Goal: Task Accomplishment & Management: Manage account settings

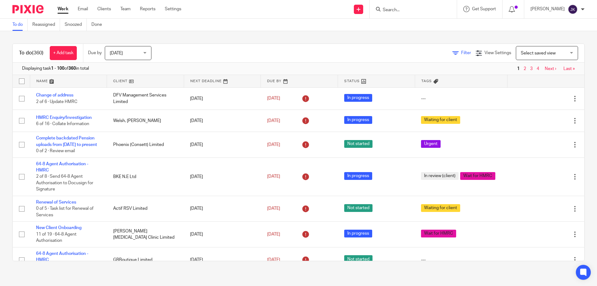
click at [461, 54] on span "Filter" at bounding box center [466, 53] width 10 height 4
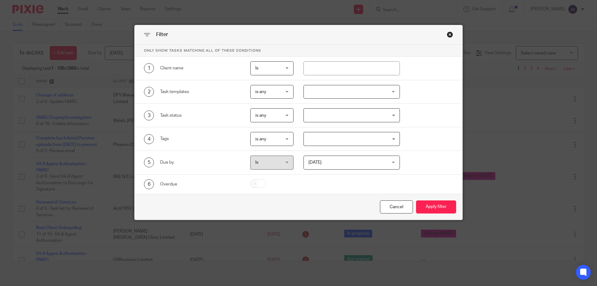
click at [340, 92] on div at bounding box center [351, 92] width 97 height 14
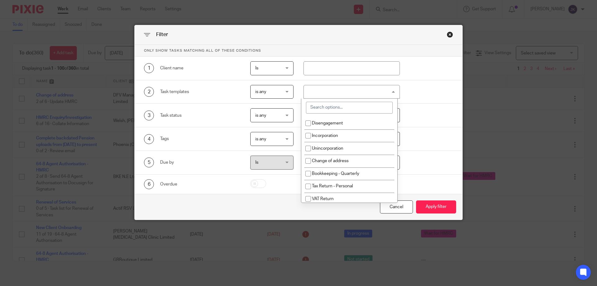
click at [321, 107] on input "search" at bounding box center [349, 108] width 87 height 12
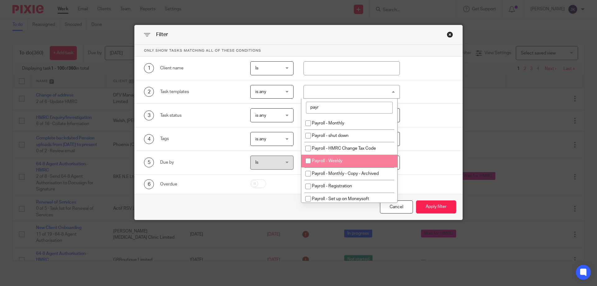
type input "payr"
click at [339, 162] on span "Payroll - Weekly" at bounding box center [327, 161] width 30 height 4
checkbox input "true"
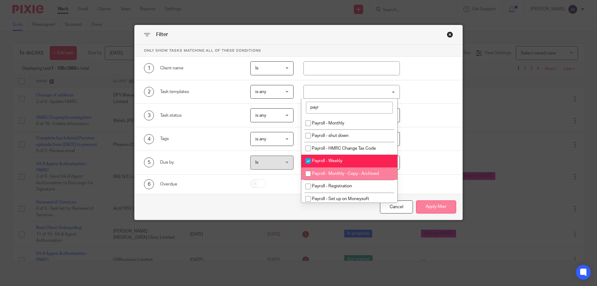
click at [435, 206] on button "Apply filter" at bounding box center [436, 206] width 40 height 13
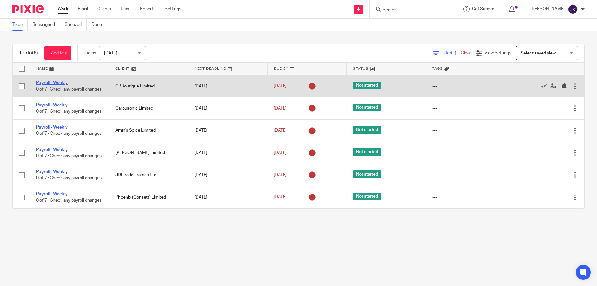
click at [56, 81] on link "Payroll - Weekly" at bounding box center [52, 83] width 32 height 4
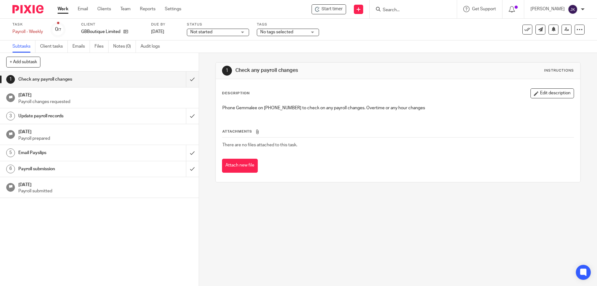
click at [331, 9] on span "Start timer" at bounding box center [331, 9] width 21 height 7
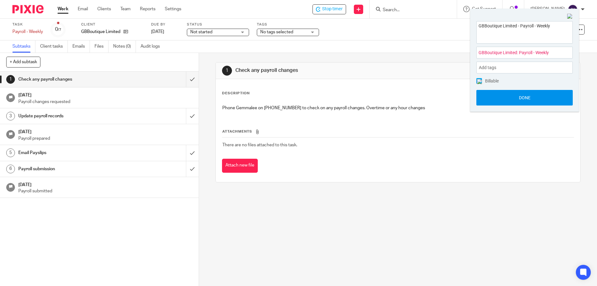
click at [510, 103] on button "Done" at bounding box center [524, 98] width 96 height 16
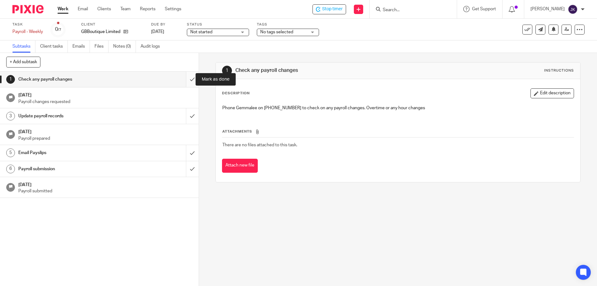
click at [181, 77] on input "submit" at bounding box center [99, 80] width 199 height 16
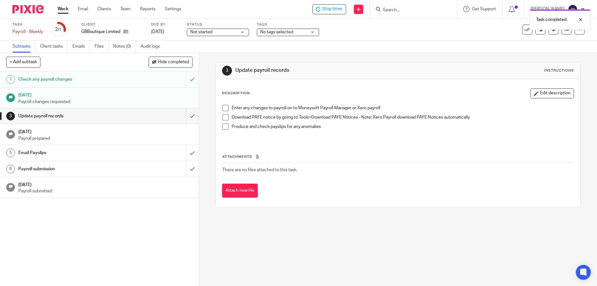
click at [223, 108] on span at bounding box center [225, 108] width 6 height 6
click at [223, 115] on span at bounding box center [225, 117] width 6 height 6
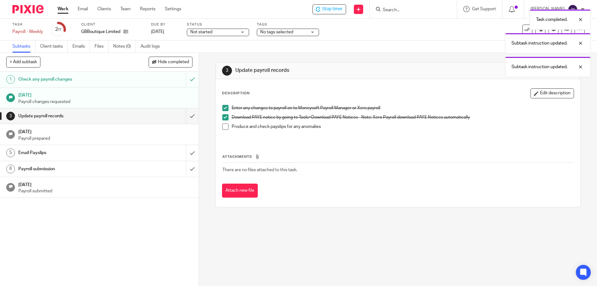
click at [223, 123] on li "Download PAYE notice by going to Tools>Download PAYE Notices - Note: Xero Payro…" at bounding box center [397, 118] width 351 height 9
click at [223, 126] on span at bounding box center [225, 126] width 6 height 6
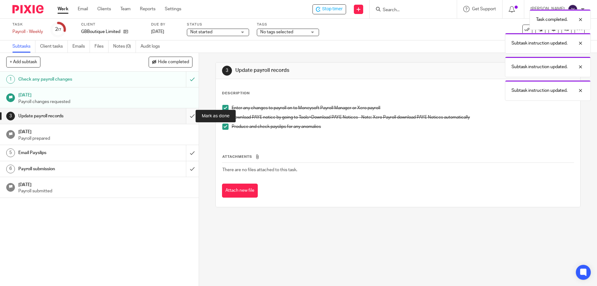
click at [188, 117] on input "submit" at bounding box center [99, 116] width 199 height 16
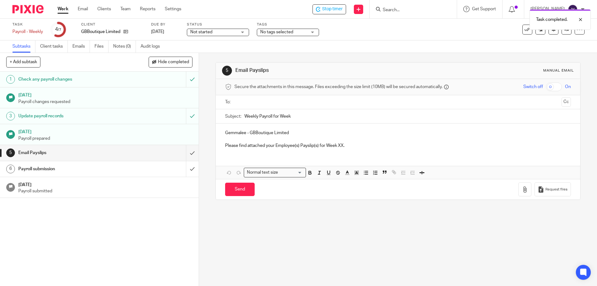
click at [399, 8] on div "Task completed." at bounding box center [444, 18] width 292 height 24
click at [397, 11] on div "Task completed." at bounding box center [444, 18] width 292 height 24
click at [581, 25] on div "Task completed." at bounding box center [559, 19] width 61 height 21
click at [403, 10] on input "Search" at bounding box center [410, 10] width 56 height 6
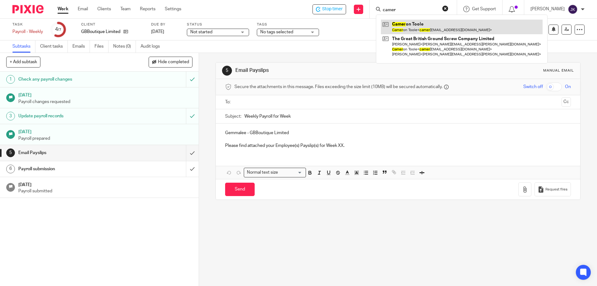
type input "camer"
click at [417, 26] on link at bounding box center [462, 27] width 162 height 14
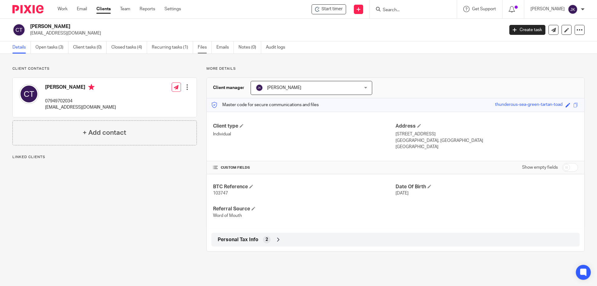
click at [205, 48] on link "Files" at bounding box center [205, 47] width 14 height 12
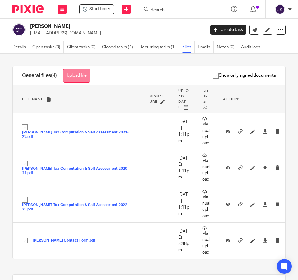
click at [77, 74] on button "Upload file" at bounding box center [76, 76] width 27 height 14
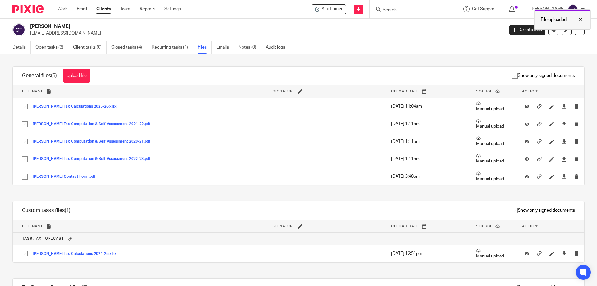
click at [298, 23] on div "File uploaded." at bounding box center [562, 19] width 57 height 21
click at [61, 12] on link "Work" at bounding box center [63, 9] width 10 height 6
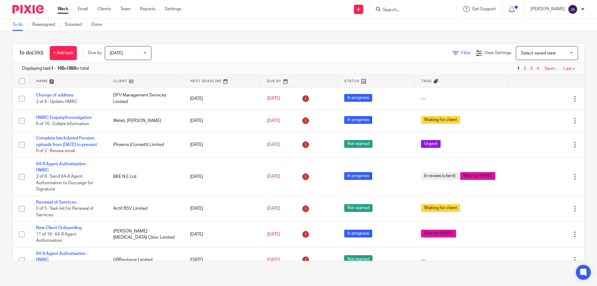
click at [461, 55] on span "Filter" at bounding box center [466, 53] width 10 height 4
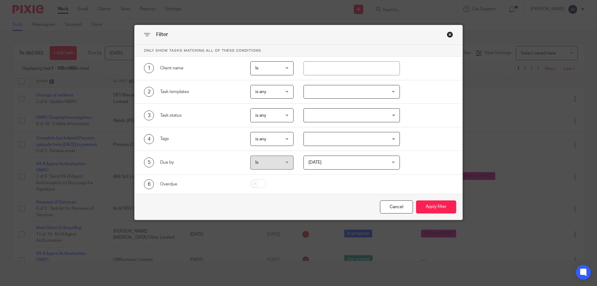
click at [314, 95] on div at bounding box center [351, 92] width 97 height 14
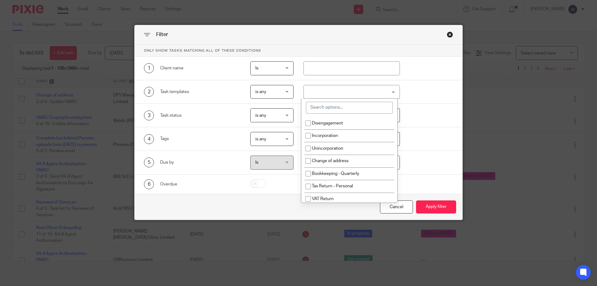
click at [315, 110] on input "search" at bounding box center [349, 108] width 87 height 12
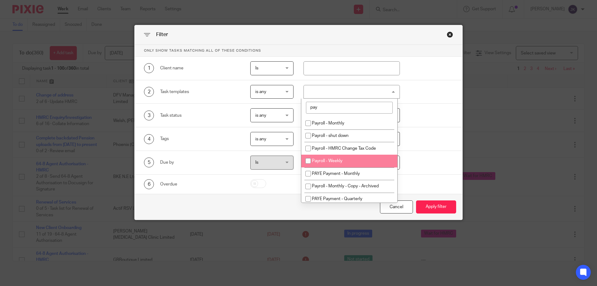
type input "pay"
click at [336, 163] on li "Payroll - Weekly" at bounding box center [349, 161] width 96 height 13
checkbox input "true"
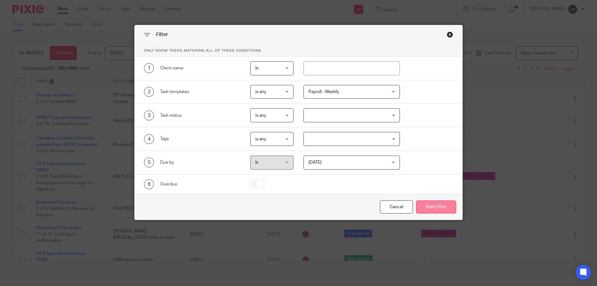
click at [438, 211] on button "Apply filter" at bounding box center [436, 206] width 40 height 13
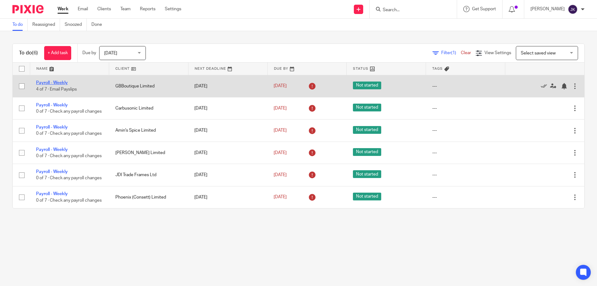
click at [48, 82] on link "Payroll - Weekly" at bounding box center [52, 83] width 32 height 4
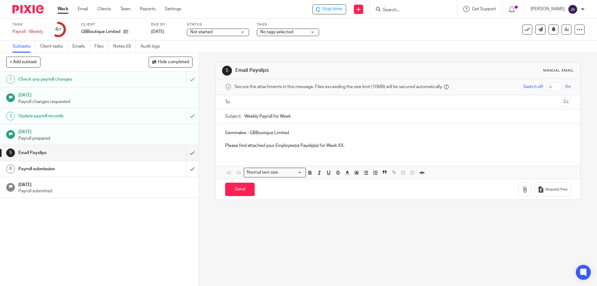
click at [228, 95] on div "To: Cc" at bounding box center [397, 102] width 345 height 14
click at [238, 104] on input "text" at bounding box center [398, 102] width 322 height 7
click at [310, 116] on input "Weekly Payroll for Week" at bounding box center [407, 118] width 326 height 14
type input "Weekly Payroll for Week 24"
click at [338, 145] on p "Please find attached your Employee(s) Payslip(s) for Week XX." at bounding box center [397, 147] width 345 height 6
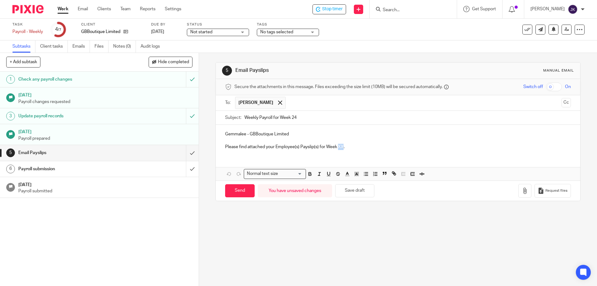
click at [338, 145] on p "Please find attached your Employee(s) Payslip(s) for Week XX." at bounding box center [397, 147] width 345 height 6
click at [369, 144] on p "Please find attached your Employee(s) Payslip(s) for Week 24." at bounding box center [397, 147] width 345 height 6
click at [522, 188] on icon "button" at bounding box center [525, 190] width 6 height 6
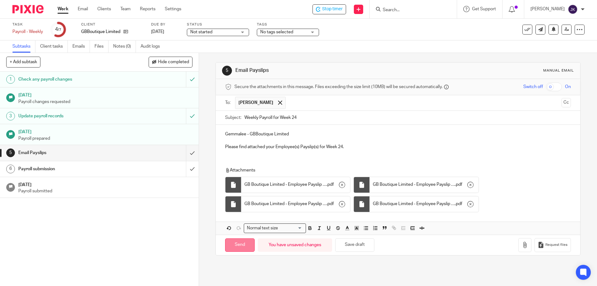
click at [238, 242] on input "Send" at bounding box center [240, 244] width 30 height 13
type input "Sent"
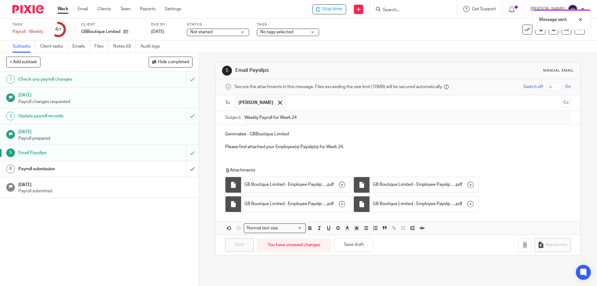
click at [145, 171] on div "Payroll submission" at bounding box center [98, 168] width 161 height 9
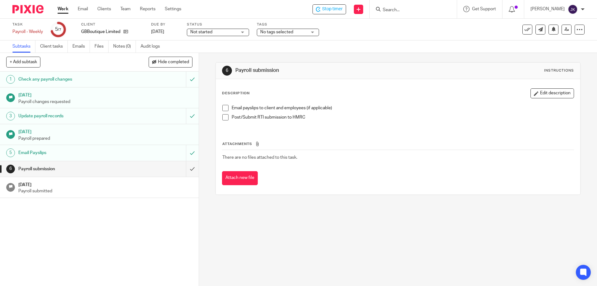
click at [223, 109] on span at bounding box center [225, 108] width 6 height 6
click at [222, 117] on span at bounding box center [225, 117] width 6 height 6
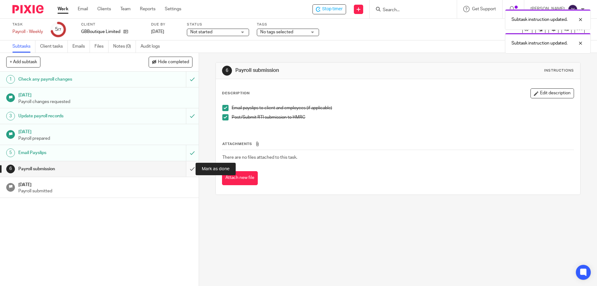
click at [190, 167] on input "submit" at bounding box center [99, 169] width 199 height 16
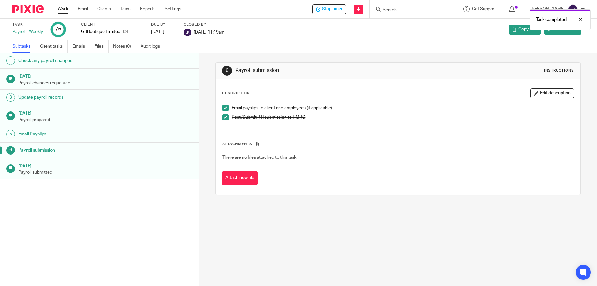
click at [335, 11] on div "Task completed." at bounding box center [444, 18] width 292 height 24
click at [586, 17] on div "Task completed." at bounding box center [559, 19] width 61 height 21
click at [338, 8] on span "Stop timer" at bounding box center [332, 9] width 21 height 7
click at [102, 47] on link "Files" at bounding box center [102, 46] width 14 height 12
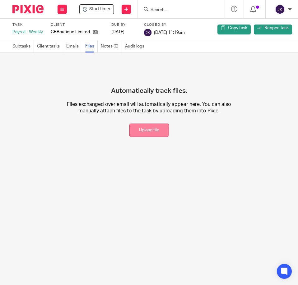
click at [153, 127] on button "Upload file" at bounding box center [148, 130] width 39 height 13
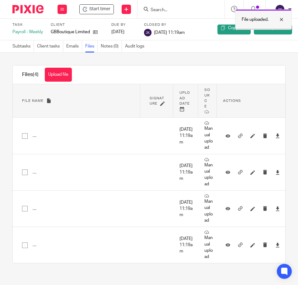
click at [278, 19] on div at bounding box center [276, 19] width 17 height 7
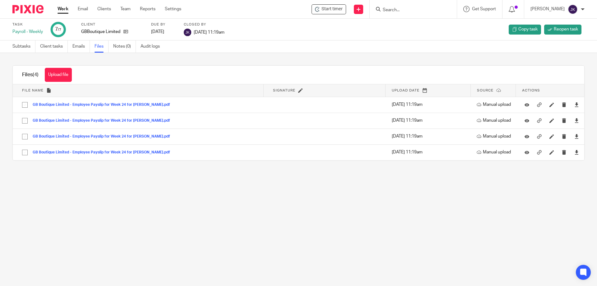
click at [65, 9] on link "Work" at bounding box center [63, 9] width 11 height 6
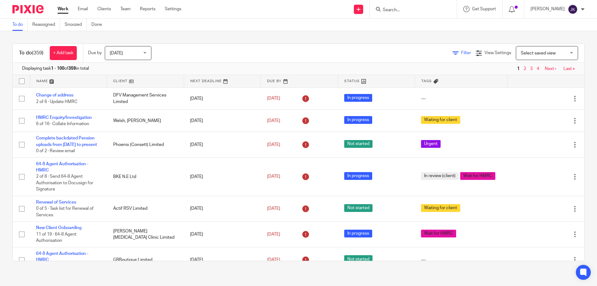
click at [452, 53] on icon at bounding box center [455, 53] width 6 height 6
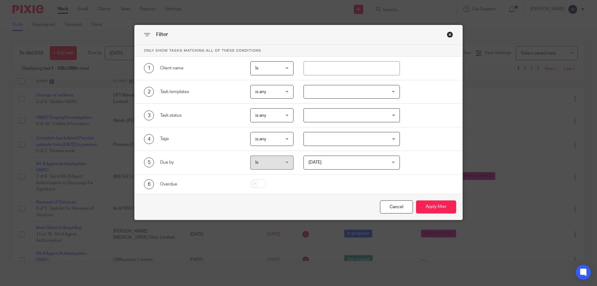
click at [323, 90] on div at bounding box center [351, 92] width 97 height 14
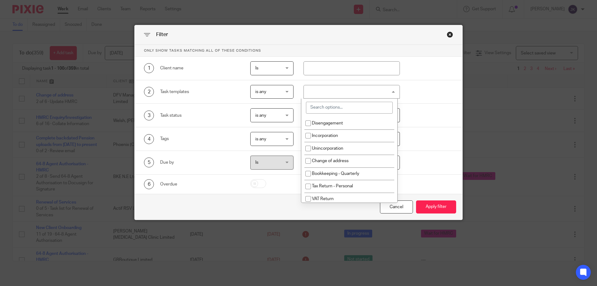
click at [325, 108] on input "search" at bounding box center [349, 108] width 87 height 12
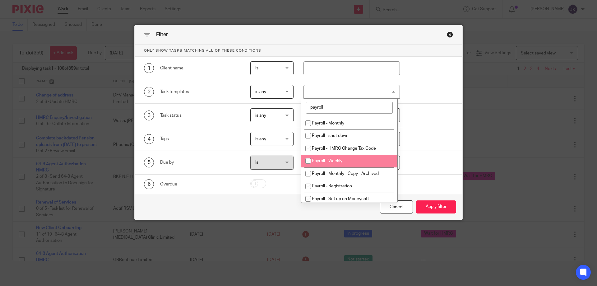
type input "payroll"
click at [354, 157] on li "Payroll - Weekly" at bounding box center [349, 161] width 96 height 13
checkbox input "true"
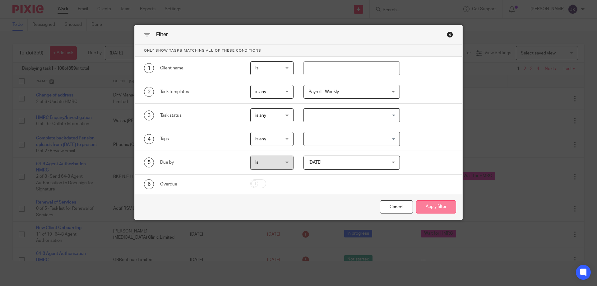
click at [432, 210] on button "Apply filter" at bounding box center [436, 206] width 40 height 13
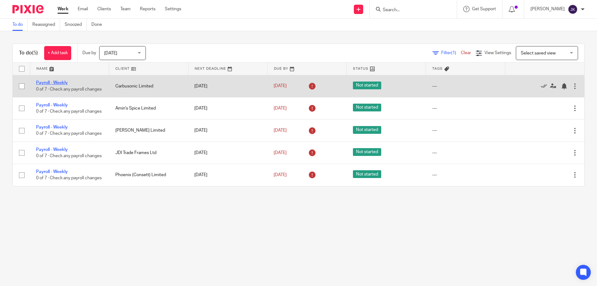
click at [43, 81] on link "Payroll - Weekly" at bounding box center [52, 83] width 32 height 4
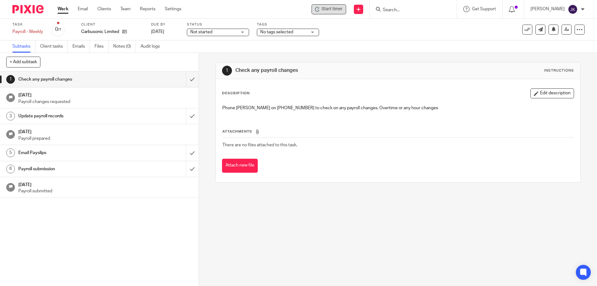
click at [345, 10] on div "Start timer" at bounding box center [328, 9] width 35 height 10
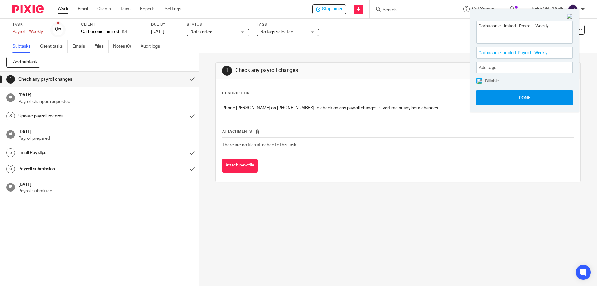
click at [532, 96] on button "Done" at bounding box center [524, 98] width 96 height 16
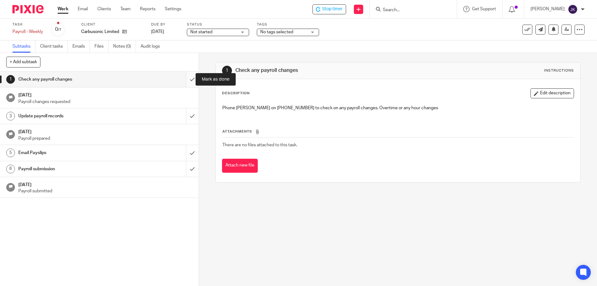
click at [189, 79] on input "submit" at bounding box center [99, 80] width 199 height 16
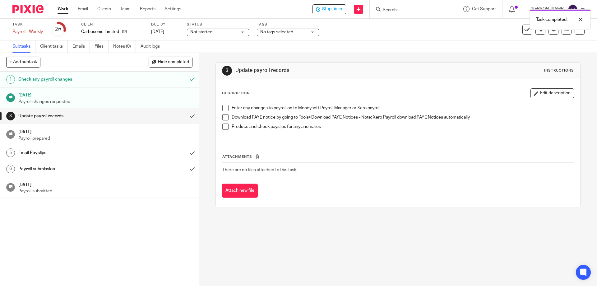
click at [223, 108] on span at bounding box center [225, 108] width 6 height 6
click at [222, 118] on span at bounding box center [225, 117] width 6 height 6
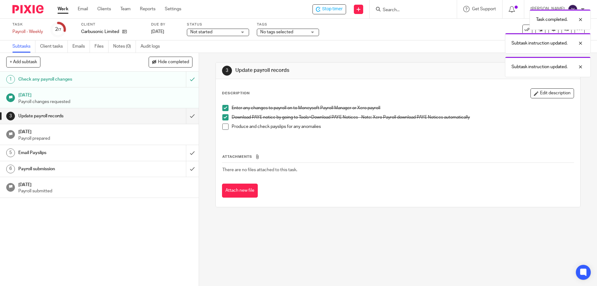
click at [223, 125] on span at bounding box center [225, 126] width 6 height 6
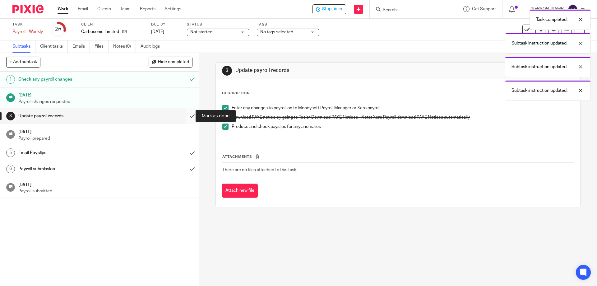
click at [183, 115] on input "submit" at bounding box center [99, 116] width 199 height 16
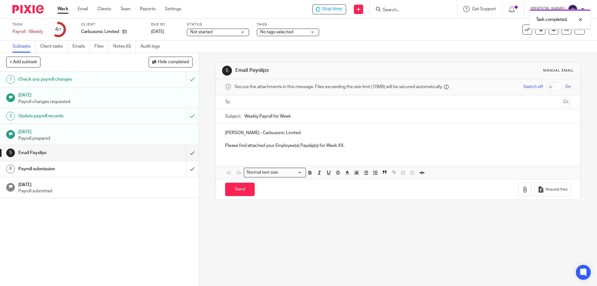
click at [241, 101] on input "text" at bounding box center [398, 102] width 322 height 7
click at [313, 118] on input "Weekly Payroll for Week" at bounding box center [407, 118] width 326 height 14
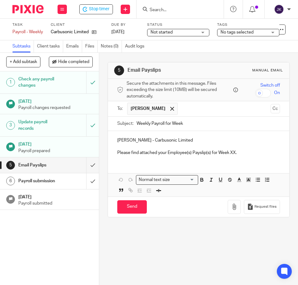
click at [198, 123] on input "Weekly Payroll for Week" at bounding box center [207, 124] width 143 height 14
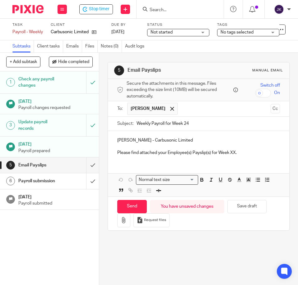
type input "Weekly Payroll for Week 24"
click at [231, 150] on p "Please find attached your Employee(s) Payslip(s) for Week XX." at bounding box center [198, 153] width 163 height 6
click at [258, 146] on p at bounding box center [198, 147] width 163 height 6
click at [245, 155] on p "Please find attached your Employee(s) Payslip(s) for Week 24." at bounding box center [198, 153] width 163 height 6
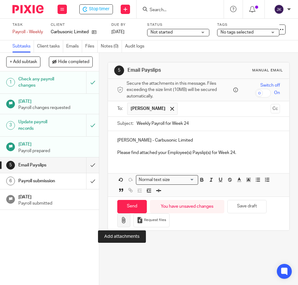
click at [122, 219] on icon "button" at bounding box center [124, 220] width 6 height 6
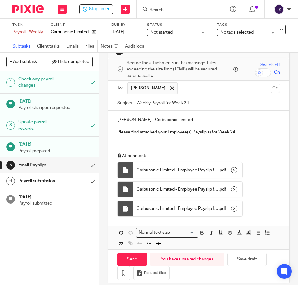
scroll to position [29, 0]
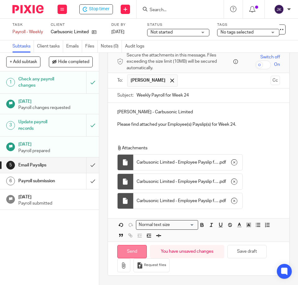
click at [133, 251] on input "Send" at bounding box center [132, 251] width 30 height 13
type input "Sent"
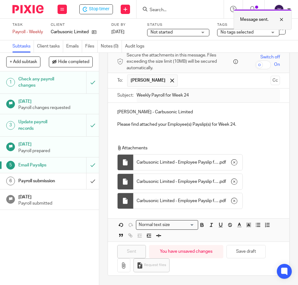
click at [279, 17] on div at bounding box center [276, 19] width 17 height 7
click at [49, 184] on h1 "Payroll submission" at bounding box center [38, 181] width 41 height 9
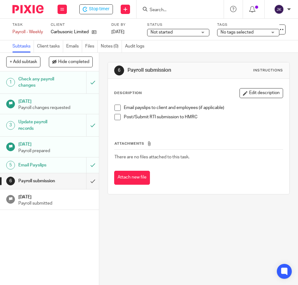
click at [114, 109] on span at bounding box center [117, 108] width 6 height 6
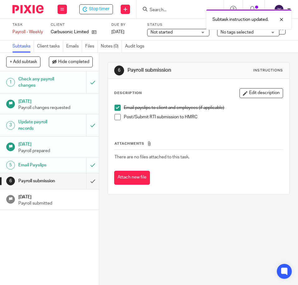
click at [114, 118] on span at bounding box center [117, 117] width 6 height 6
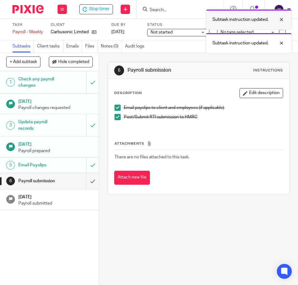
click at [280, 25] on div "Subtask instruction updated." at bounding box center [249, 19] width 86 height 21
click at [284, 22] on div at bounding box center [276, 19] width 17 height 7
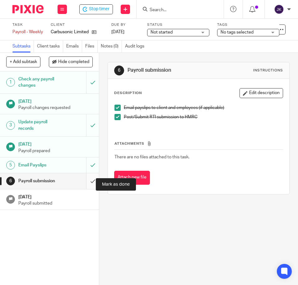
click at [84, 186] on input "submit" at bounding box center [49, 181] width 99 height 16
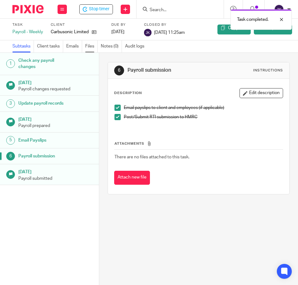
click at [89, 47] on link "Files" at bounding box center [91, 46] width 12 height 12
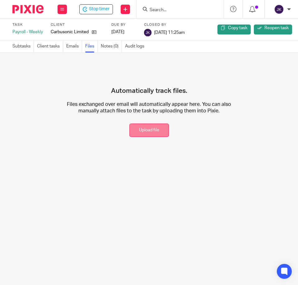
click at [143, 127] on button "Upload file" at bounding box center [148, 130] width 39 height 13
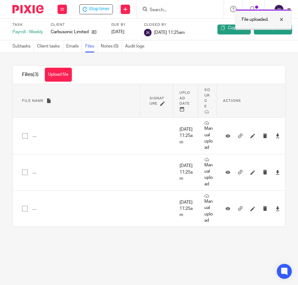
click at [279, 21] on div at bounding box center [276, 19] width 17 height 7
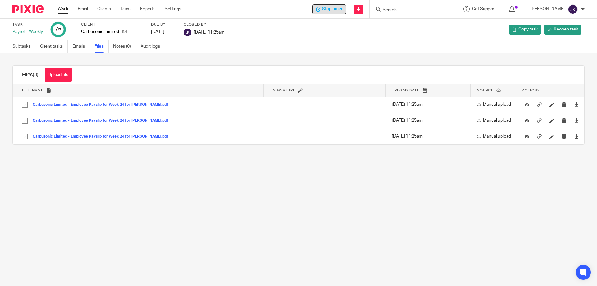
click at [298, 9] on span "Stop timer" at bounding box center [332, 9] width 21 height 7
click at [13, 48] on link "Subtasks" at bounding box center [23, 46] width 23 height 12
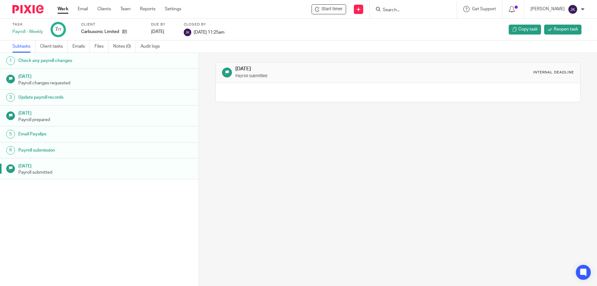
click at [63, 11] on link "Work" at bounding box center [63, 9] width 11 height 6
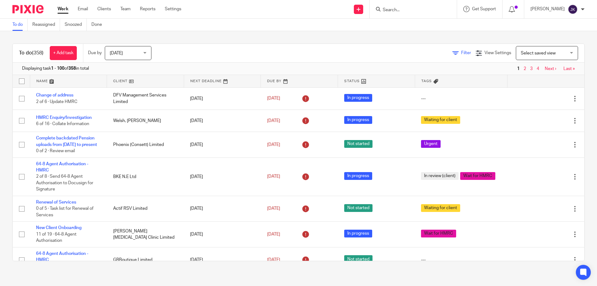
click at [452, 51] on icon at bounding box center [455, 53] width 6 height 6
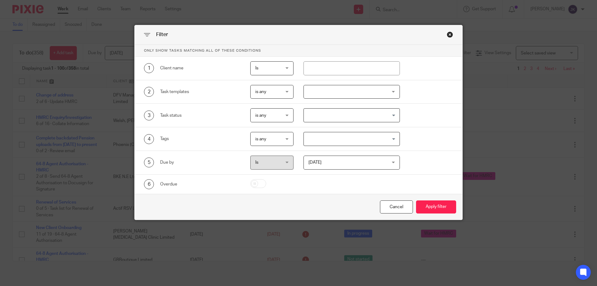
click at [318, 91] on div at bounding box center [351, 92] width 97 height 14
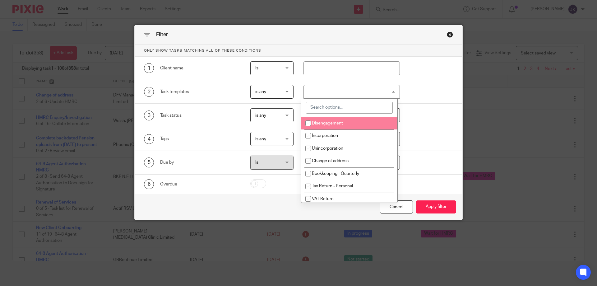
click at [325, 108] on input "search" at bounding box center [349, 108] width 87 height 12
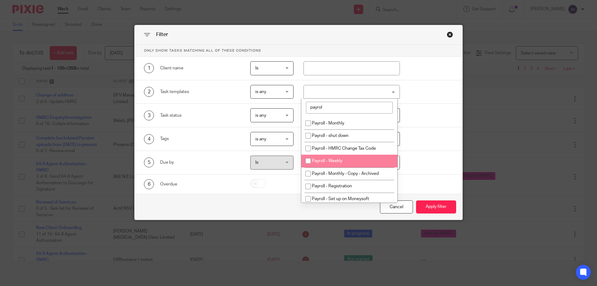
type input "payrol"
click at [338, 161] on span "Payroll - Weekly" at bounding box center [327, 161] width 30 height 4
checkbox input "true"
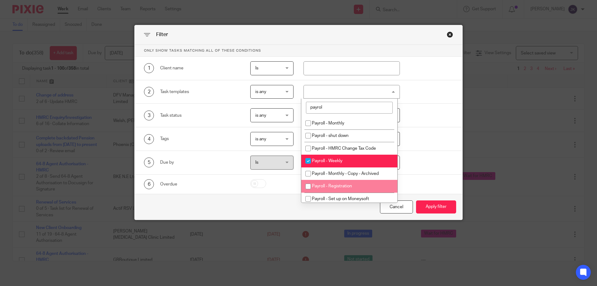
click at [457, 210] on div "Cancel Apply filter" at bounding box center [299, 207] width 328 height 26
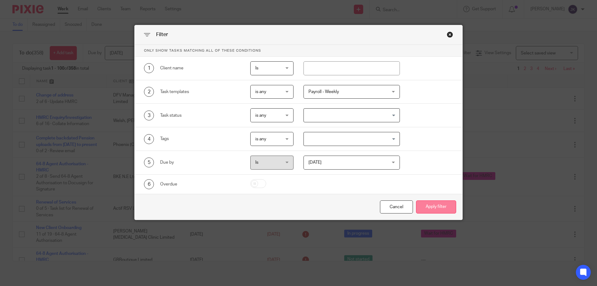
click at [441, 204] on button "Apply filter" at bounding box center [436, 206] width 40 height 13
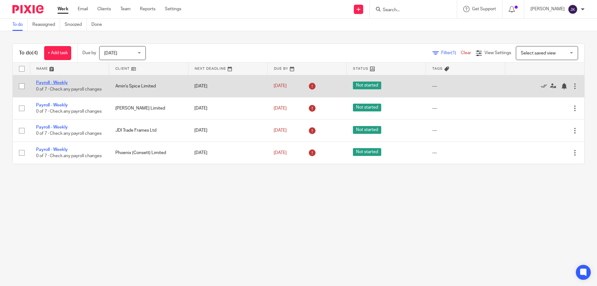
click at [52, 81] on link "Payroll - Weekly" at bounding box center [52, 83] width 32 height 4
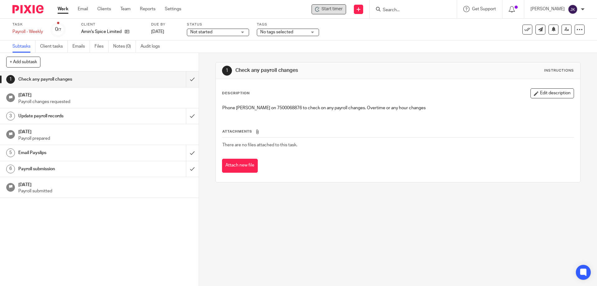
click at [343, 9] on span "Start timer" at bounding box center [331, 9] width 21 height 7
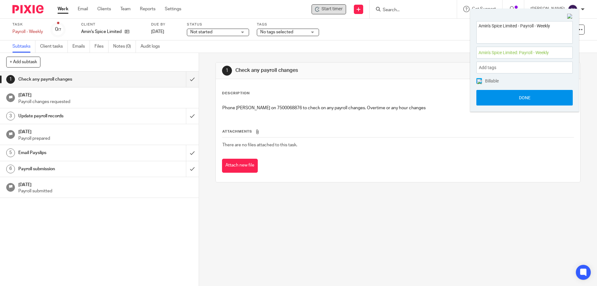
click at [511, 98] on button "Done" at bounding box center [524, 98] width 96 height 16
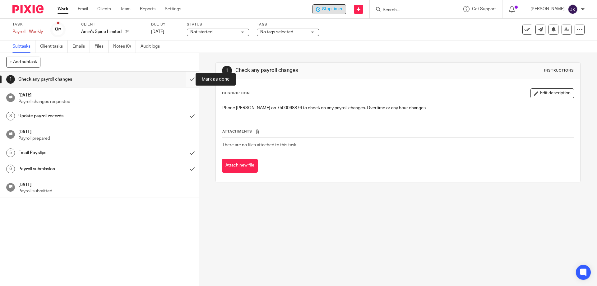
click at [190, 83] on input "submit" at bounding box center [99, 80] width 199 height 16
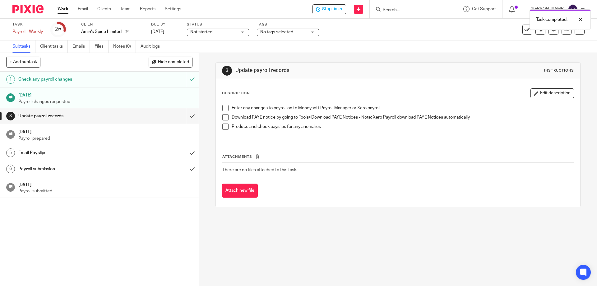
click at [224, 107] on span at bounding box center [225, 108] width 6 height 6
click at [223, 119] on span at bounding box center [225, 117] width 6 height 6
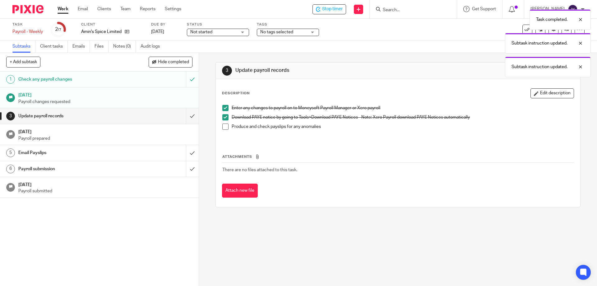
click at [224, 127] on span at bounding box center [225, 126] width 6 height 6
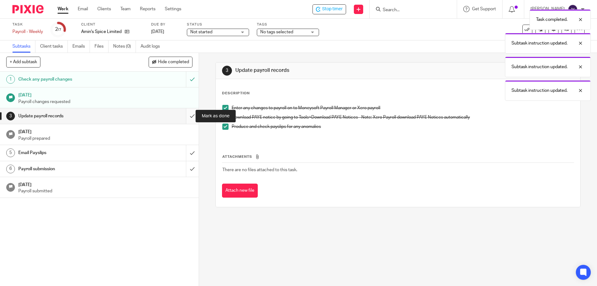
click at [182, 119] on input "submit" at bounding box center [99, 116] width 199 height 16
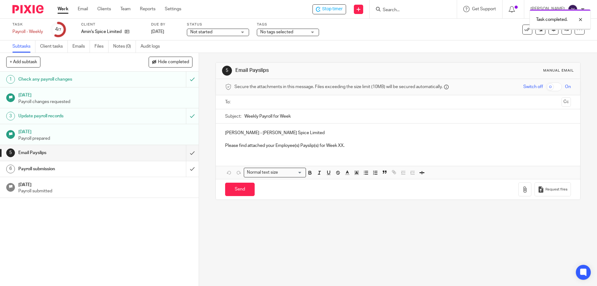
click at [263, 108] on div at bounding box center [398, 102] width 326 height 14
click at [260, 104] on input "text" at bounding box center [398, 102] width 322 height 7
click at [298, 118] on input "Weekly Payroll for Week" at bounding box center [407, 118] width 326 height 14
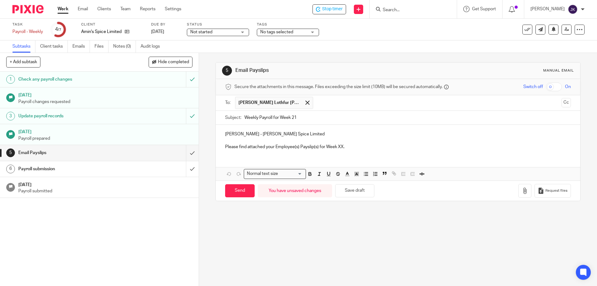
click at [299, 119] on input "Weekly Payroll for Week 21" at bounding box center [407, 118] width 326 height 14
type input "Weekly Payroll for Week 24"
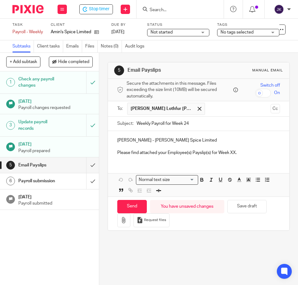
click at [232, 152] on p "Please find attached your Employee(s) Payslip(s) for Week XX." at bounding box center [198, 153] width 163 height 6
drag, startPoint x: 140, startPoint y: 141, endPoint x: 108, endPoint y: 141, distance: 31.7
click at [108, 141] on div "Mohammed Lothfur - Amin's Spice Limited Please find attached your Employee(s) P…" at bounding box center [198, 146] width 181 height 30
click at [246, 143] on p "Lothfur - Amin's Spice Limited" at bounding box center [198, 140] width 163 height 6
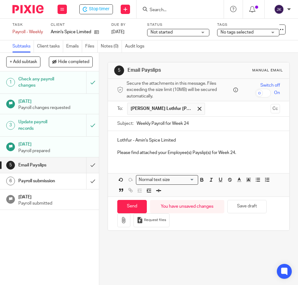
click at [249, 158] on div "Lothfur - Amin's Spice Limited Please find attached your Employee(s) Payslip(s)…" at bounding box center [198, 146] width 181 height 30
click at [121, 220] on icon "button" at bounding box center [124, 220] width 6 height 6
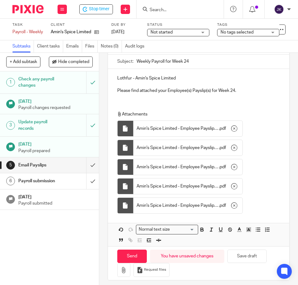
scroll to position [68, 0]
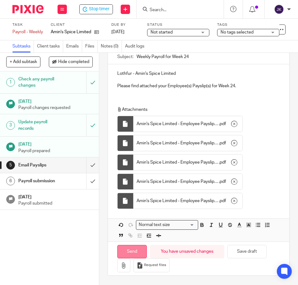
click at [137, 249] on input "Send" at bounding box center [132, 251] width 30 height 13
type input "Sent"
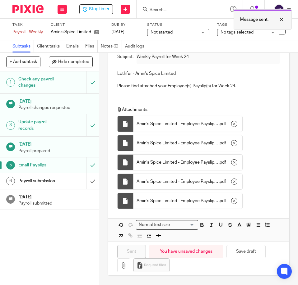
click at [279, 19] on div at bounding box center [276, 19] width 17 height 7
click at [70, 179] on div "Payroll submission" at bounding box center [49, 181] width 62 height 9
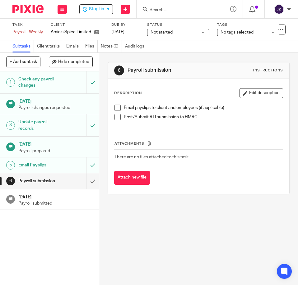
click at [117, 112] on li "Email payslips to client and employees (if applicable)" at bounding box center [198, 109] width 168 height 9
click at [117, 108] on span at bounding box center [117, 108] width 6 height 6
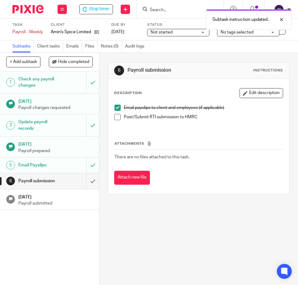
click at [115, 118] on span at bounding box center [117, 117] width 6 height 6
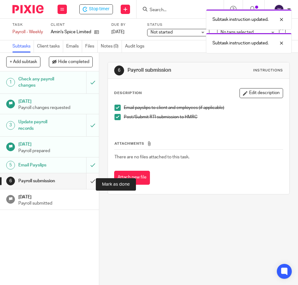
click at [89, 184] on input "submit" at bounding box center [49, 181] width 99 height 16
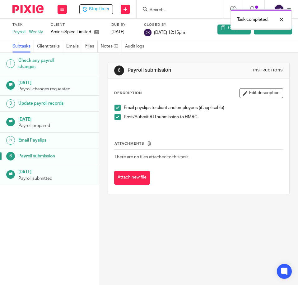
click at [84, 46] on ul "Subtasks Client tasks Emails Files Notes (0) Audit logs" at bounding box center [81, 46] width 138 height 12
click at [90, 47] on link "Files" at bounding box center [91, 46] width 12 height 12
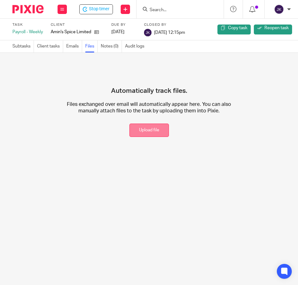
click at [145, 133] on button "Upload file" at bounding box center [148, 130] width 39 height 13
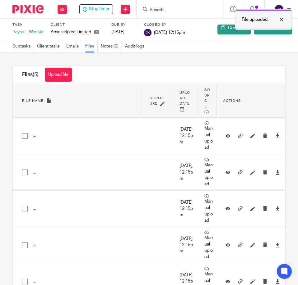
click at [280, 17] on div at bounding box center [276, 19] width 17 height 7
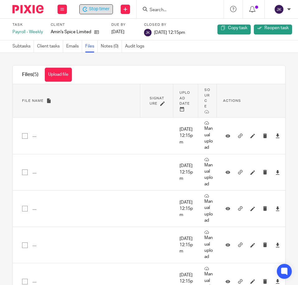
click at [100, 7] on span "Stop timer" at bounding box center [99, 9] width 21 height 7
click at [59, 10] on button at bounding box center [62, 9] width 9 height 9
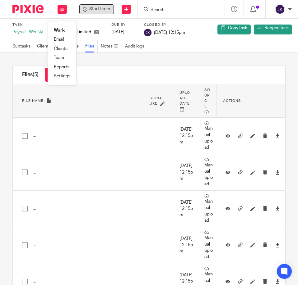
click at [55, 30] on link "Work" at bounding box center [59, 30] width 11 height 4
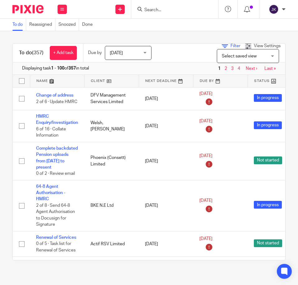
click at [222, 45] on icon at bounding box center [225, 46] width 6 height 6
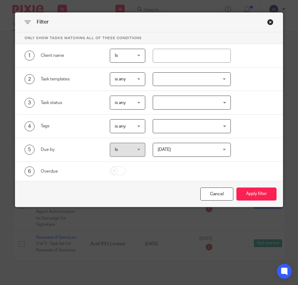
click at [177, 80] on div at bounding box center [192, 79] width 78 height 14
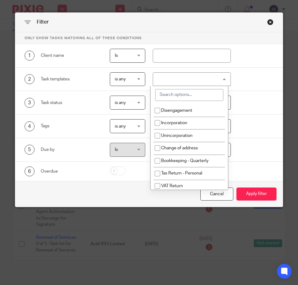
click at [171, 94] on input "search" at bounding box center [189, 95] width 68 height 12
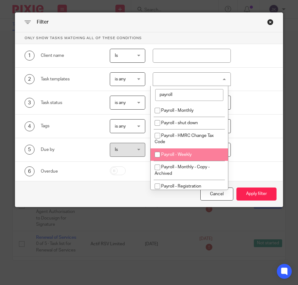
type input "payroll"
click at [182, 155] on span "Payroll - Weekly" at bounding box center [176, 155] width 30 height 4
checkbox input "true"
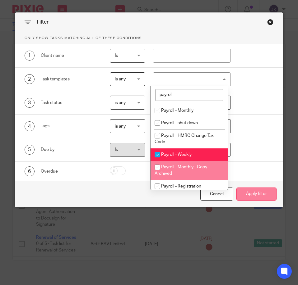
click at [251, 191] on button "Apply filter" at bounding box center [256, 194] width 40 height 13
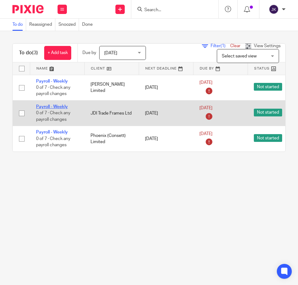
click at [53, 108] on link "Payroll - Weekly" at bounding box center [52, 107] width 32 height 4
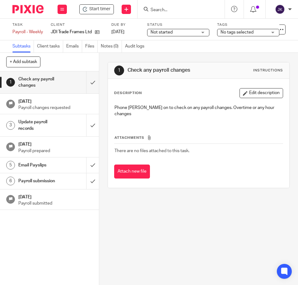
click at [97, 10] on span "Start timer" at bounding box center [99, 9] width 21 height 7
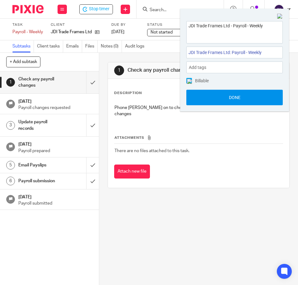
click at [225, 100] on button "Done" at bounding box center [234, 98] width 96 height 16
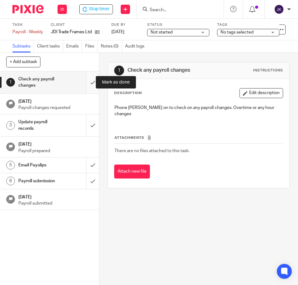
click at [86, 79] on input "submit" at bounding box center [49, 83] width 99 height 22
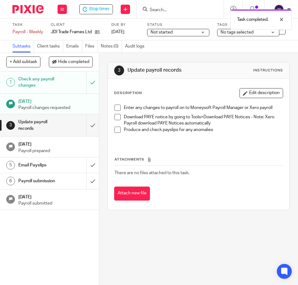
click at [114, 107] on span at bounding box center [117, 108] width 6 height 6
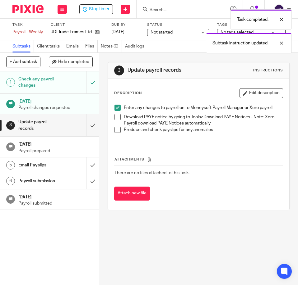
click at [114, 118] on span at bounding box center [117, 117] width 6 height 6
click at [114, 130] on span at bounding box center [117, 130] width 6 height 6
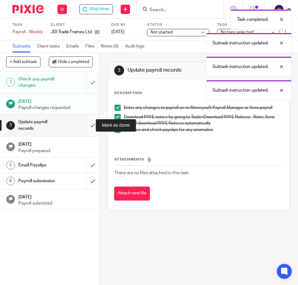
click at [85, 126] on input "submit" at bounding box center [49, 125] width 99 height 22
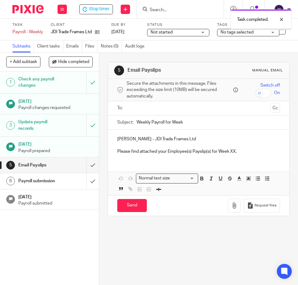
click at [130, 107] on input "text" at bounding box center [198, 108] width 139 height 7
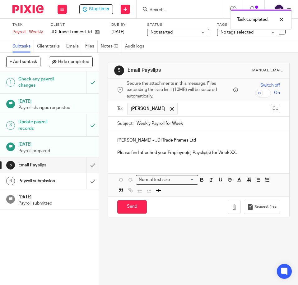
click at [193, 124] on input "Weekly Payroll for Week" at bounding box center [207, 124] width 143 height 14
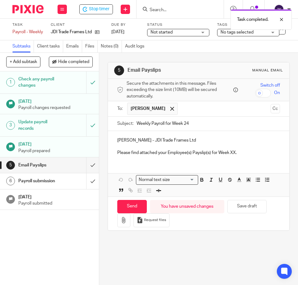
type input "Weekly Payroll for Week 24"
click at [231, 153] on p "Please find attached your Employee(s) Payslip(s) for Week XX." at bounding box center [198, 153] width 163 height 6
click at [247, 153] on p "Please find attached your Employee(s) Payslip(s) for Week 24." at bounding box center [198, 153] width 163 height 6
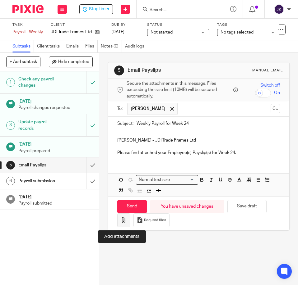
click at [126, 220] on button "button" at bounding box center [123, 221] width 13 height 14
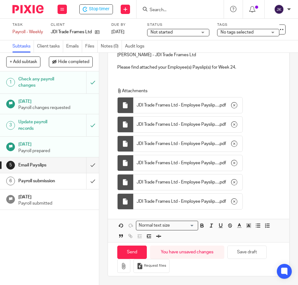
scroll to position [87, 0]
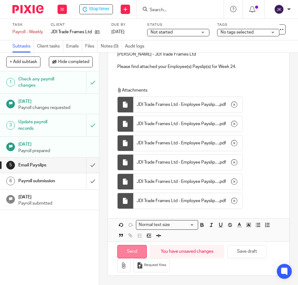
click at [130, 250] on input "Send" at bounding box center [132, 251] width 30 height 13
type input "Sent"
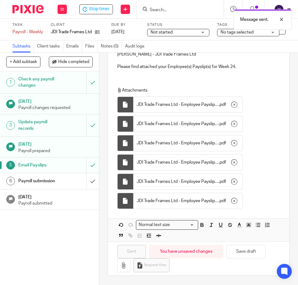
click at [58, 185] on div "Payroll submission" at bounding box center [49, 181] width 62 height 9
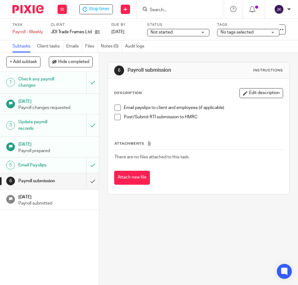
click at [116, 107] on span at bounding box center [117, 108] width 6 height 6
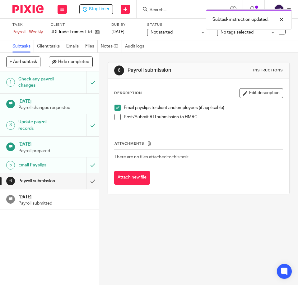
click at [114, 117] on span at bounding box center [117, 117] width 6 height 6
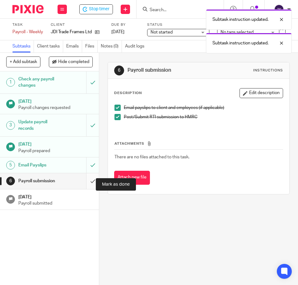
click at [88, 185] on input "submit" at bounding box center [49, 181] width 99 height 16
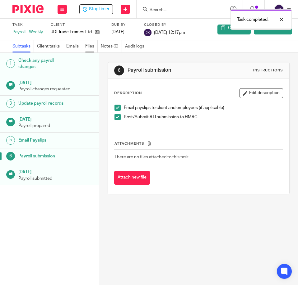
click at [93, 47] on link "Files" at bounding box center [91, 46] width 12 height 12
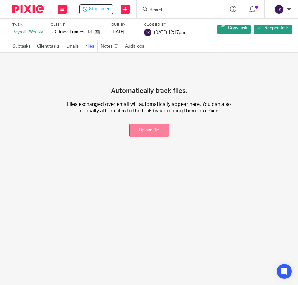
click at [148, 135] on button "Upload file" at bounding box center [148, 130] width 39 height 13
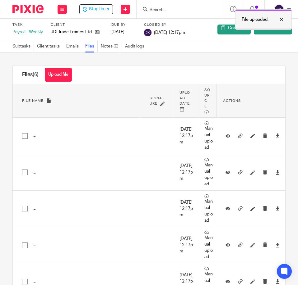
click at [281, 20] on div at bounding box center [276, 19] width 17 height 7
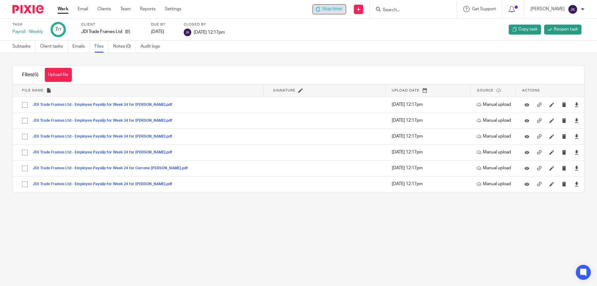
click at [298, 9] on span "Stop timer" at bounding box center [332, 9] width 21 height 7
click at [62, 10] on link "Work" at bounding box center [63, 9] width 11 height 6
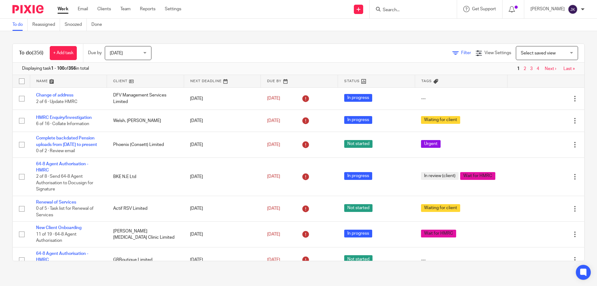
click at [461, 53] on span "Filter" at bounding box center [466, 53] width 10 height 4
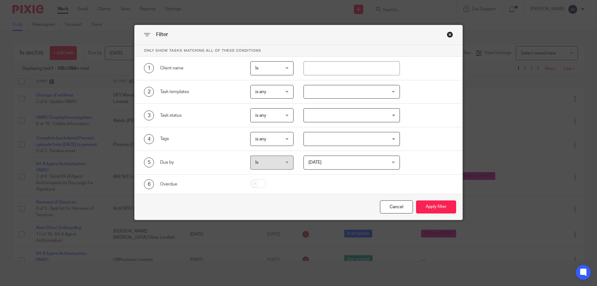
click at [342, 92] on div at bounding box center [351, 92] width 97 height 14
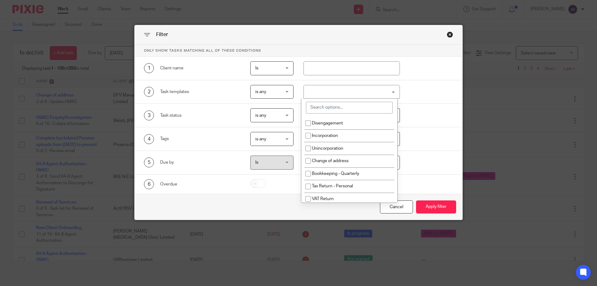
click at [331, 112] on input "search" at bounding box center [349, 108] width 87 height 12
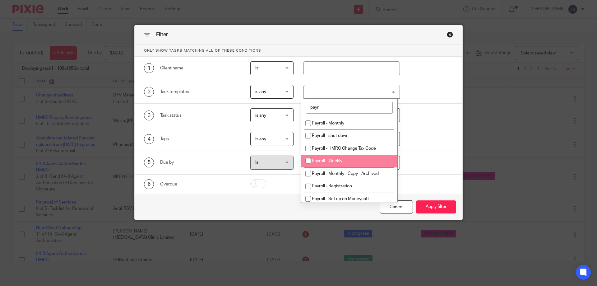
type input "payr"
click at [345, 161] on li "Payroll - Weekly" at bounding box center [349, 161] width 96 height 13
checkbox input "true"
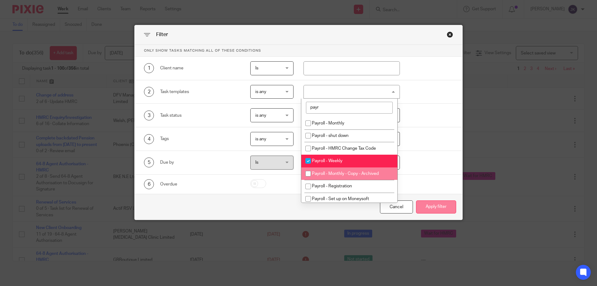
click at [434, 202] on button "Apply filter" at bounding box center [436, 206] width 40 height 13
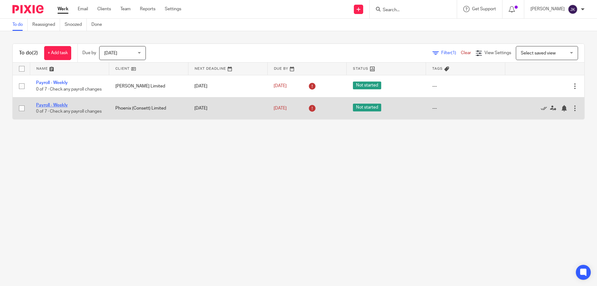
click at [45, 106] on link "Payroll - Weekly" at bounding box center [52, 105] width 32 height 4
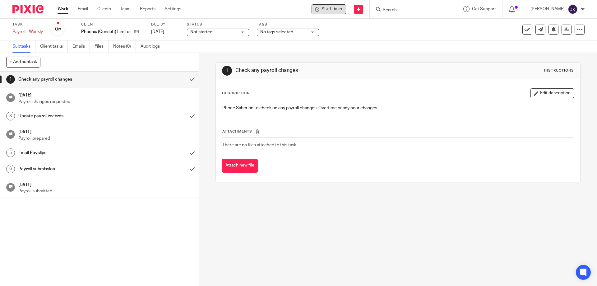
click at [329, 7] on span "Start timer" at bounding box center [331, 9] width 21 height 7
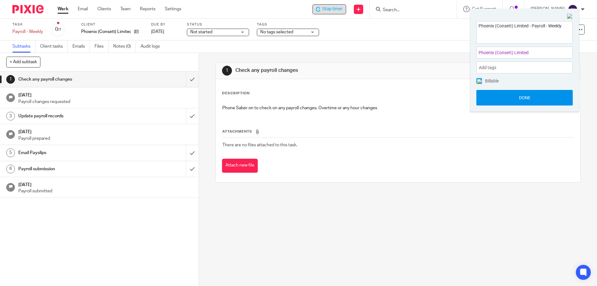
click at [497, 90] on button "Done" at bounding box center [524, 98] width 96 height 16
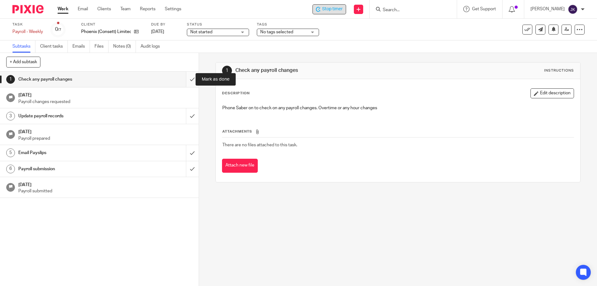
click at [185, 78] on input "submit" at bounding box center [99, 80] width 199 height 16
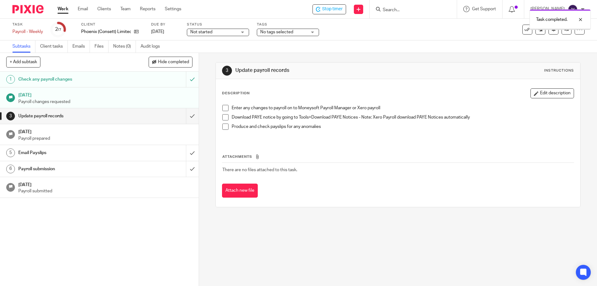
click at [222, 108] on span at bounding box center [225, 108] width 6 height 6
drag, startPoint x: 223, startPoint y: 118, endPoint x: 223, endPoint y: 124, distance: 6.2
click at [223, 118] on span at bounding box center [225, 117] width 6 height 6
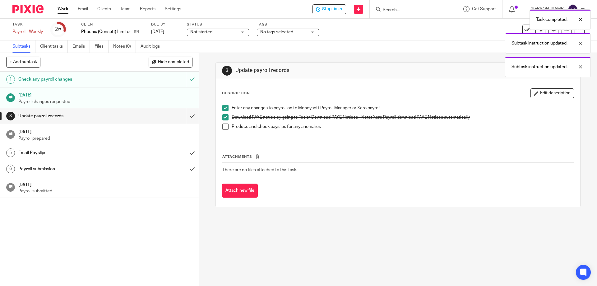
click at [222, 131] on li "Produce and check payslips for any anomalies" at bounding box center [397, 129] width 351 height 13
click at [223, 128] on span at bounding box center [225, 126] width 6 height 6
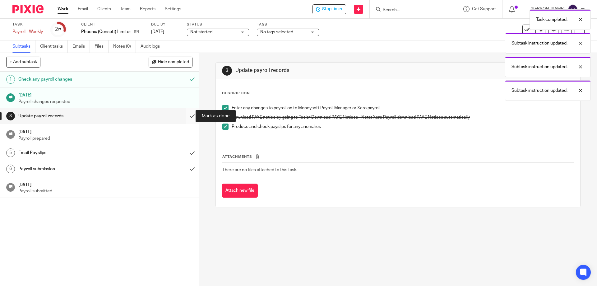
click at [183, 117] on input "submit" at bounding box center [99, 116] width 199 height 16
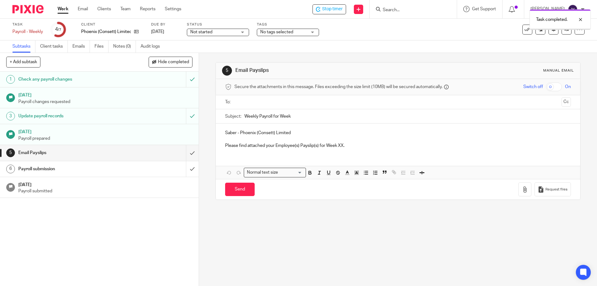
click at [243, 104] on input "text" at bounding box center [398, 102] width 322 height 7
click at [305, 116] on input "Weekly Payroll for Week" at bounding box center [407, 118] width 326 height 14
type input "Weekly Payroll for Week 24"
click at [341, 147] on p "Please find attached your Employee(s) Payslip(s) for Week XX." at bounding box center [397, 147] width 345 height 6
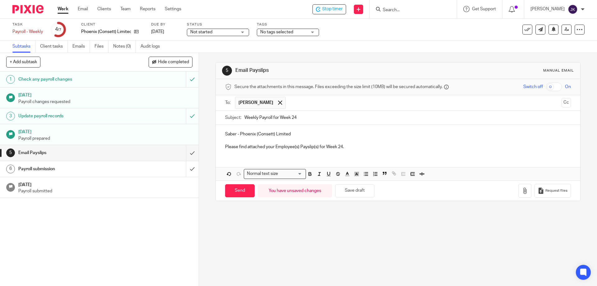
click at [367, 139] on p at bounding box center [397, 140] width 345 height 6
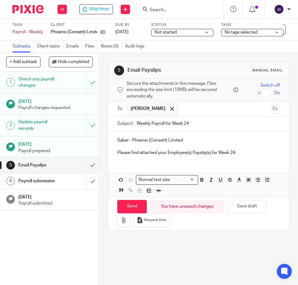
click at [248, 152] on p "Please find attached your Employee(s) Payslip(s) for Week 24." at bounding box center [198, 153] width 163 height 6
click at [126, 220] on button "button" at bounding box center [123, 221] width 13 height 14
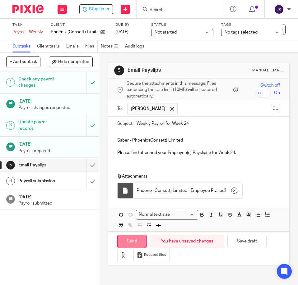
click at [125, 244] on input "Send" at bounding box center [132, 241] width 30 height 13
type input "Sent"
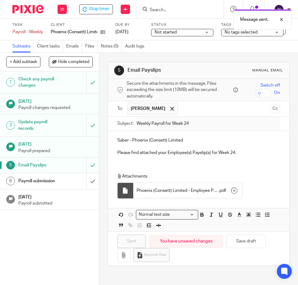
click at [53, 186] on h1 "Payroll submission" at bounding box center [38, 181] width 41 height 9
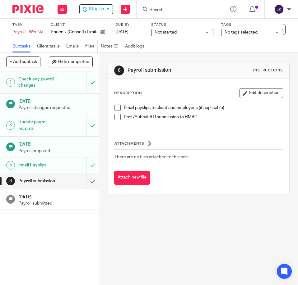
click at [117, 108] on span at bounding box center [117, 108] width 6 height 6
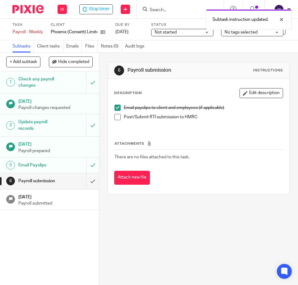
click at [117, 119] on span at bounding box center [117, 117] width 6 height 6
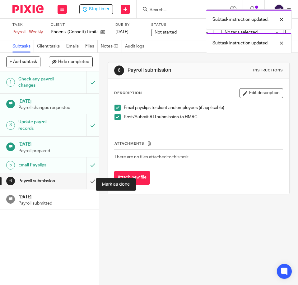
click at [87, 189] on input "submit" at bounding box center [49, 181] width 99 height 16
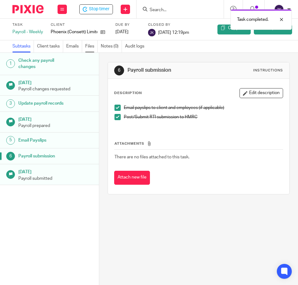
click at [89, 48] on link "Files" at bounding box center [91, 46] width 12 height 12
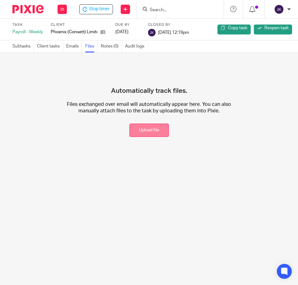
click at [129, 135] on button "Upload file" at bounding box center [148, 130] width 39 height 13
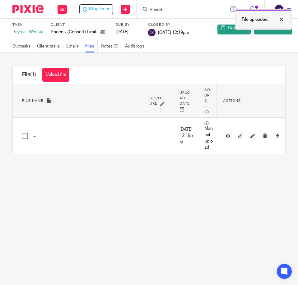
click at [285, 22] on div at bounding box center [276, 19] width 17 height 7
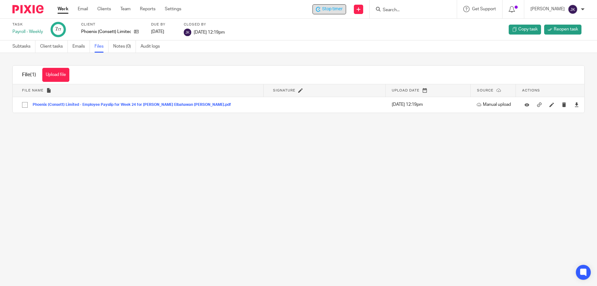
click at [298, 11] on span "Stop timer" at bounding box center [332, 9] width 21 height 7
click at [63, 9] on link "Work" at bounding box center [63, 9] width 11 height 6
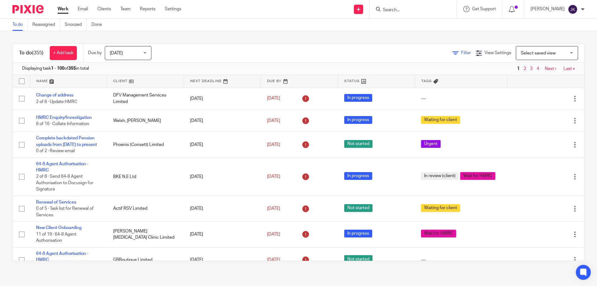
click at [461, 51] on span "Filter" at bounding box center [466, 53] width 10 height 4
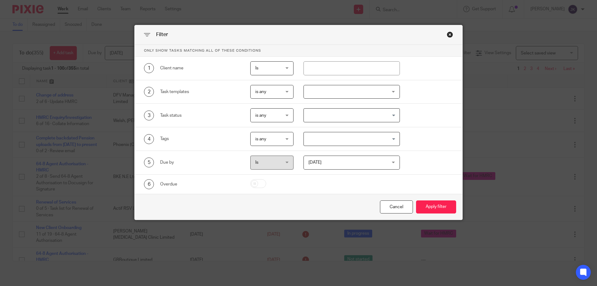
click at [334, 90] on div at bounding box center [351, 92] width 97 height 14
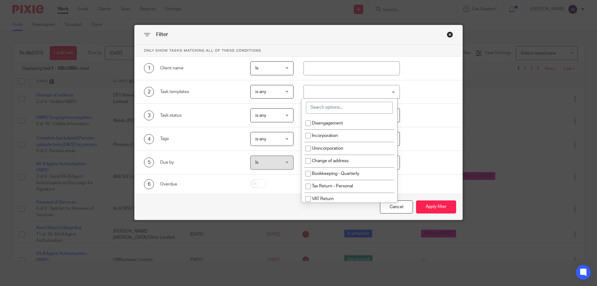
click at [330, 107] on input "search" at bounding box center [349, 108] width 87 height 12
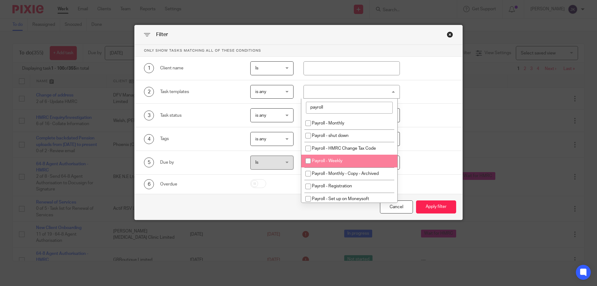
type input "payroll"
click at [350, 161] on li "Payroll - Weekly" at bounding box center [349, 161] width 96 height 13
checkbox input "true"
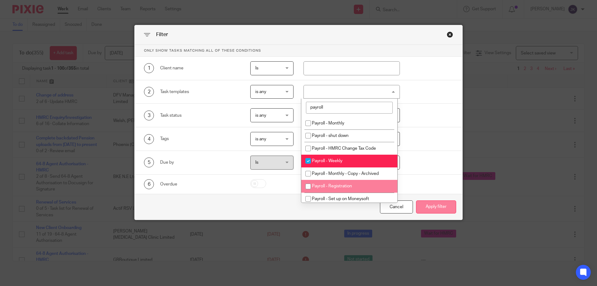
click at [431, 205] on button "Apply filter" at bounding box center [436, 206] width 40 height 13
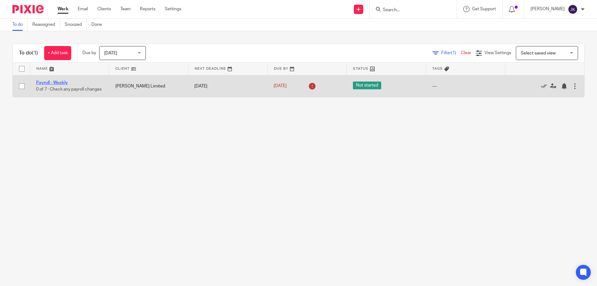
click at [46, 81] on link "Payroll - Weekly" at bounding box center [52, 83] width 32 height 4
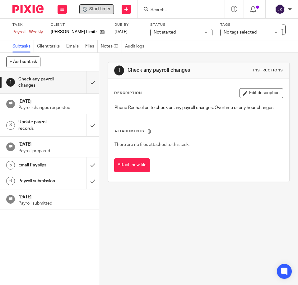
click at [89, 8] on span "Start timer" at bounding box center [99, 9] width 21 height 7
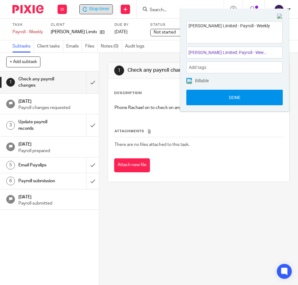
click at [207, 101] on button "Done" at bounding box center [234, 98] width 96 height 16
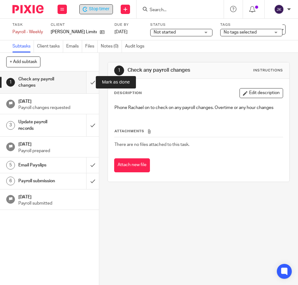
click at [84, 85] on input "submit" at bounding box center [49, 83] width 99 height 22
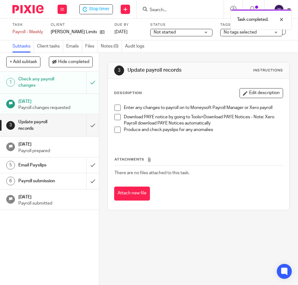
click at [115, 109] on span at bounding box center [117, 108] width 6 height 6
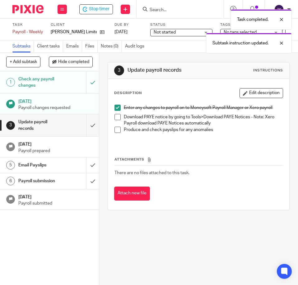
click at [114, 114] on span at bounding box center [117, 117] width 6 height 6
click at [117, 132] on span at bounding box center [117, 130] width 6 height 6
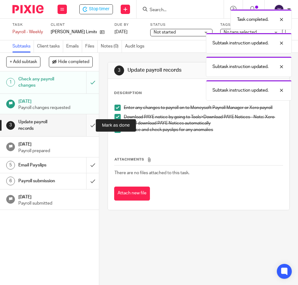
click at [91, 130] on input "submit" at bounding box center [49, 125] width 99 height 22
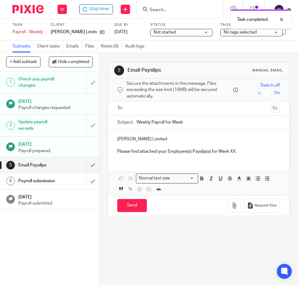
click at [134, 103] on div at bounding box center [198, 108] width 143 height 14
click at [136, 109] on input "text" at bounding box center [198, 108] width 139 height 7
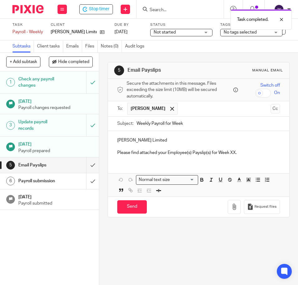
click at [189, 110] on input "text" at bounding box center [224, 109] width 87 height 12
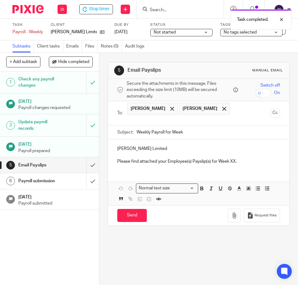
click at [190, 131] on input "Weekly Payroll for Week" at bounding box center [207, 133] width 143 height 14
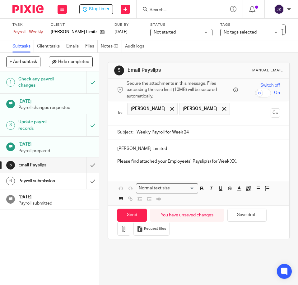
type input "Weekly Payroll for Week 24"
click at [230, 161] on p "Please find attached your Employee(s) Payslip(s) for Week XX." at bounding box center [198, 162] width 163 height 6
click at [131, 148] on p "[PERSON_NAME] Limited" at bounding box center [198, 149] width 163 height 6
click at [251, 162] on p "Please find attached your Employee(s) Payslip(s) for Week 24." at bounding box center [198, 162] width 163 height 6
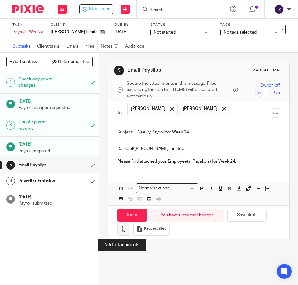
click at [122, 230] on icon "button" at bounding box center [124, 229] width 6 height 6
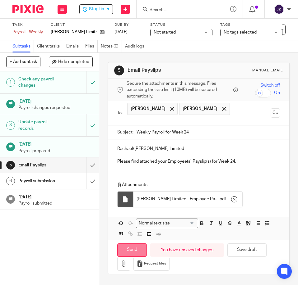
click at [123, 253] on input "Send" at bounding box center [132, 250] width 30 height 13
type input "Sent"
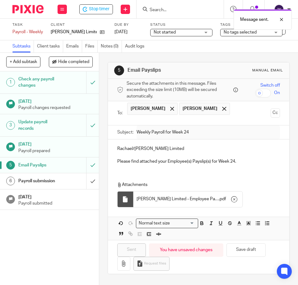
click at [51, 180] on h1 "Payroll submission" at bounding box center [38, 181] width 41 height 9
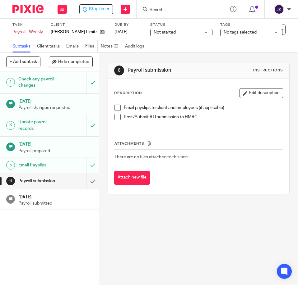
click at [117, 108] on span at bounding box center [117, 108] width 6 height 6
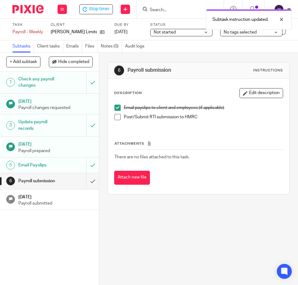
click at [115, 118] on span at bounding box center [117, 117] width 6 height 6
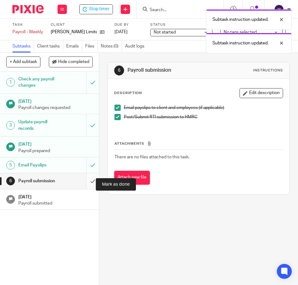
click at [87, 181] on input "submit" at bounding box center [49, 181] width 99 height 16
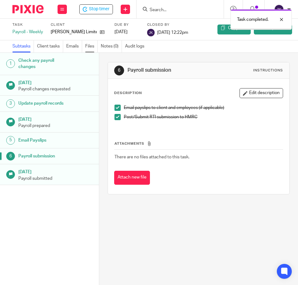
click at [90, 47] on link "Files" at bounding box center [91, 46] width 12 height 12
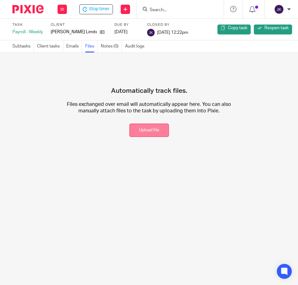
click at [140, 131] on button "Upload file" at bounding box center [148, 130] width 39 height 13
